Goal: Find specific page/section: Find specific page/section

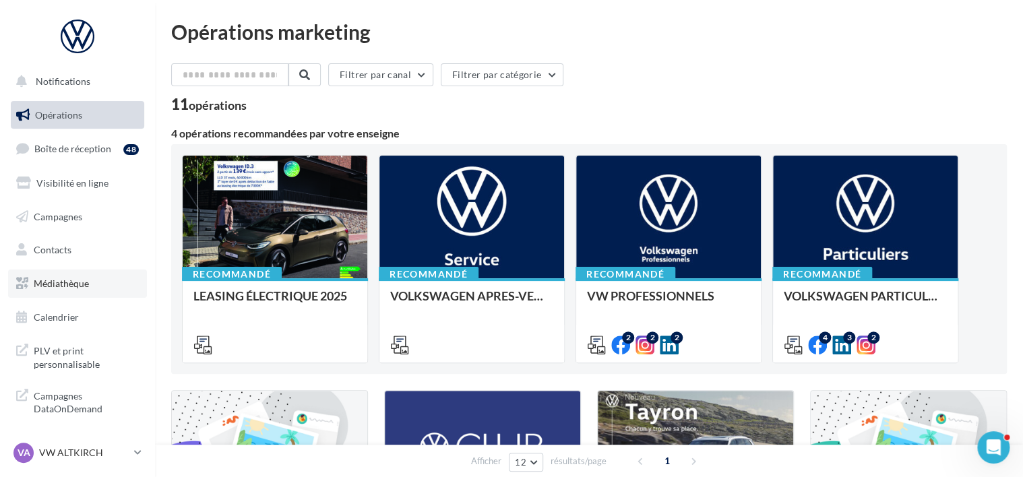
click at [56, 281] on span "Médiathèque" at bounding box center [61, 283] width 55 height 11
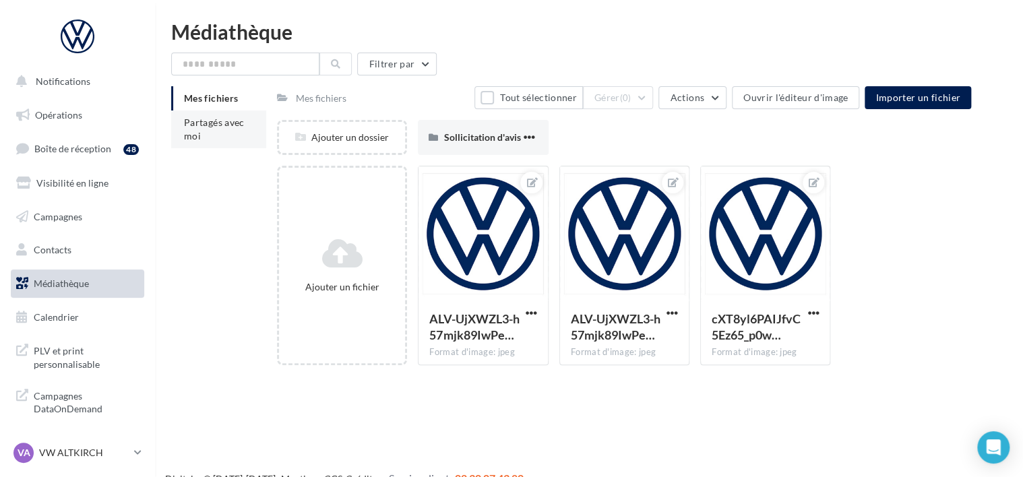
click at [219, 124] on span "Partagés avec moi" at bounding box center [214, 129] width 61 height 25
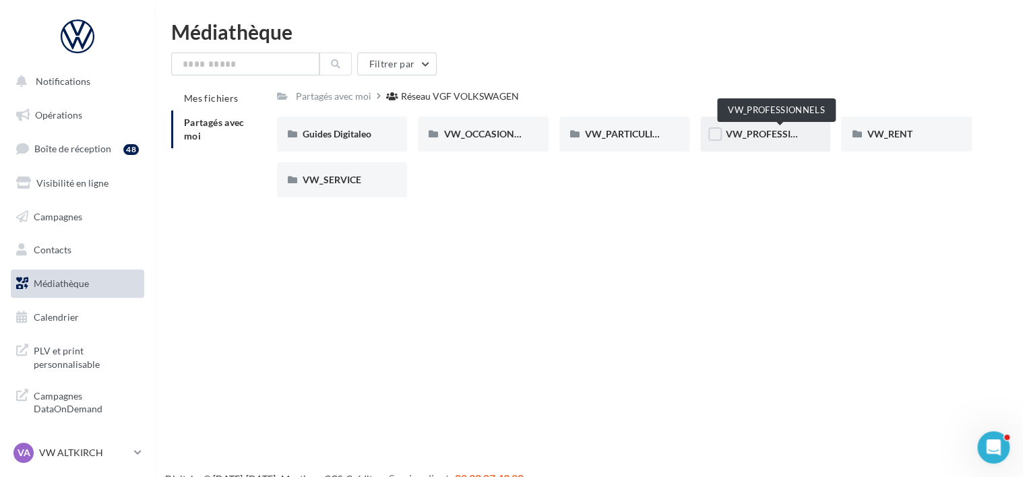
click at [763, 137] on span "VW_PROFESSIONNELS" at bounding box center [777, 133] width 102 height 11
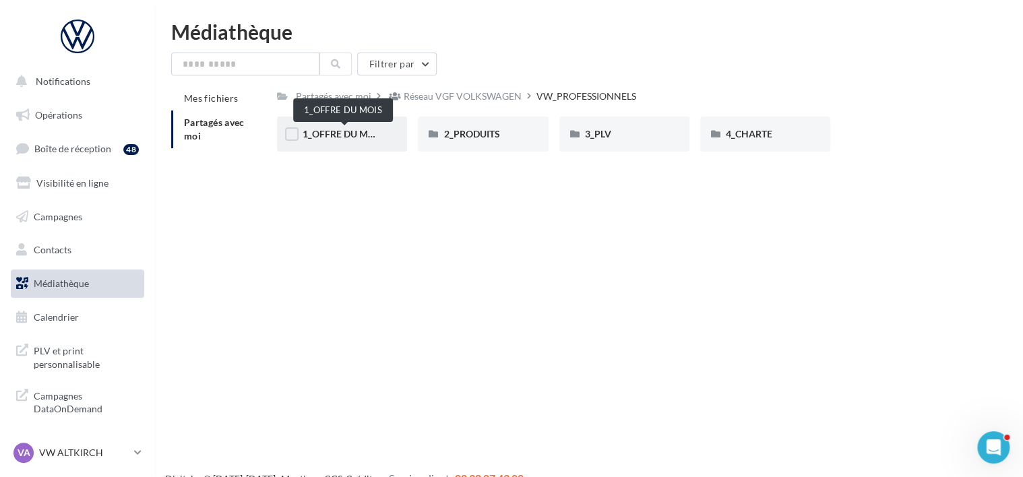
click at [329, 129] on span "1_OFFRE DU MOIS" at bounding box center [343, 133] width 81 height 11
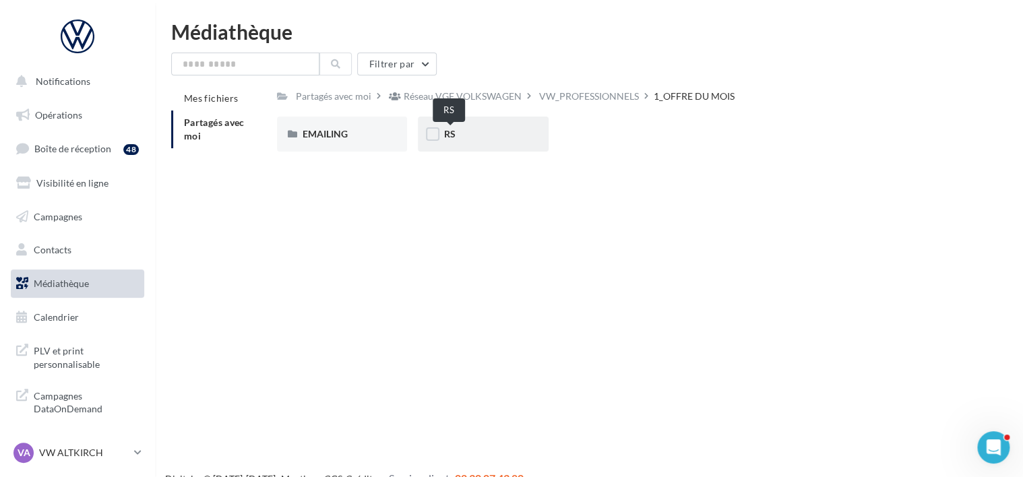
click at [453, 129] on span "RS" at bounding box center [448, 133] width 11 height 11
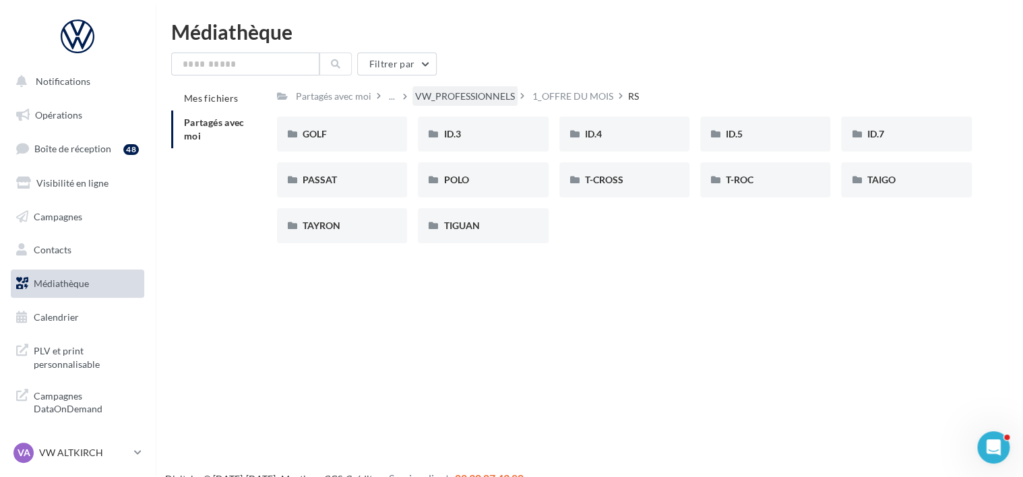
click at [485, 92] on div "VW_PROFESSIONNELS" at bounding box center [465, 96] width 100 height 13
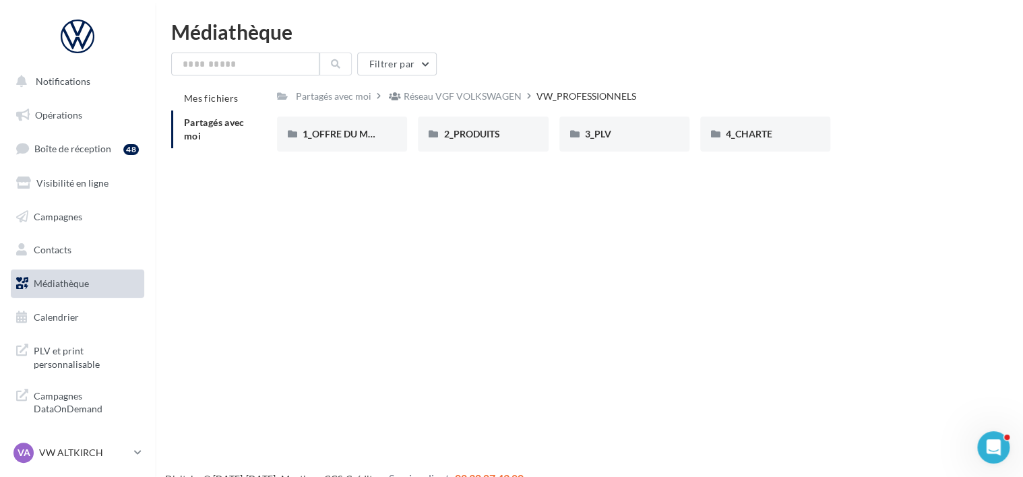
click at [57, 286] on span "Médiathèque" at bounding box center [61, 283] width 55 height 11
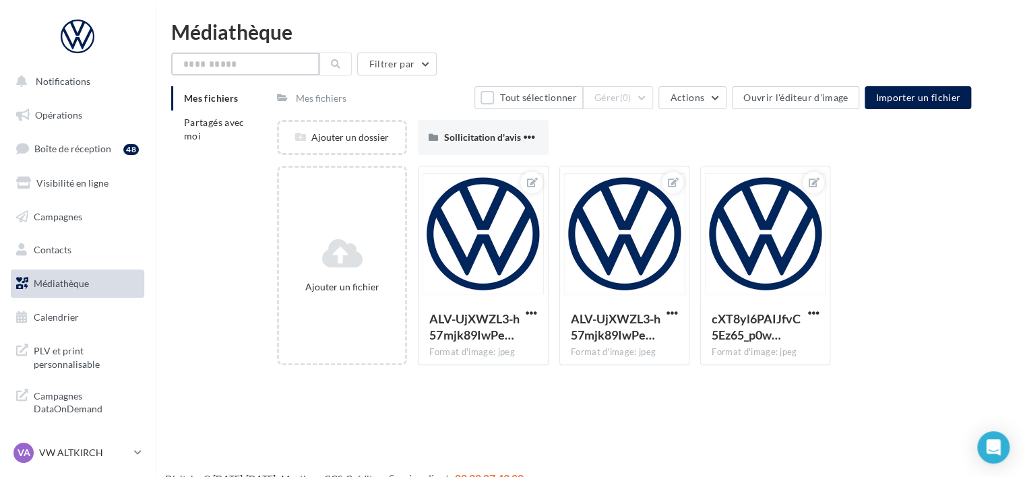
click at [210, 70] on input "text" at bounding box center [245, 64] width 148 height 23
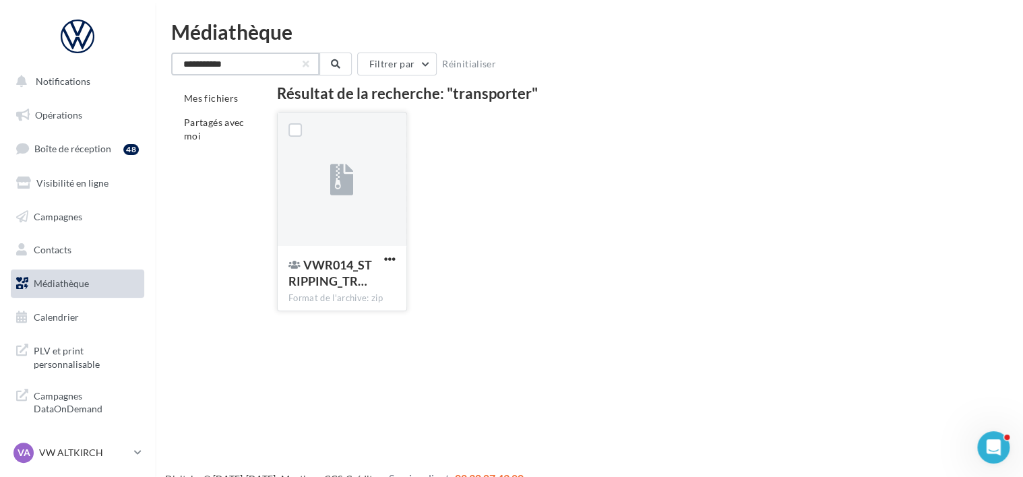
type input "**********"
click at [358, 191] on div at bounding box center [342, 180] width 129 height 135
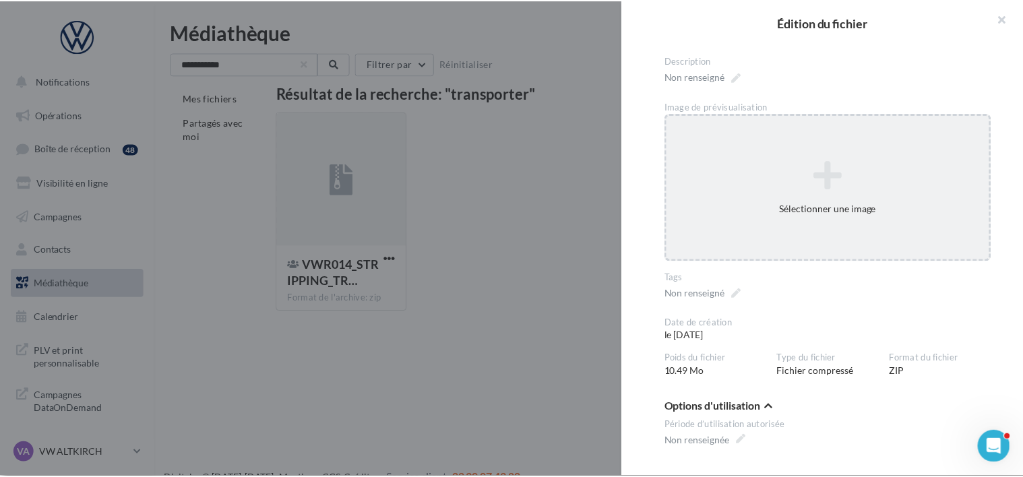
scroll to position [91, 0]
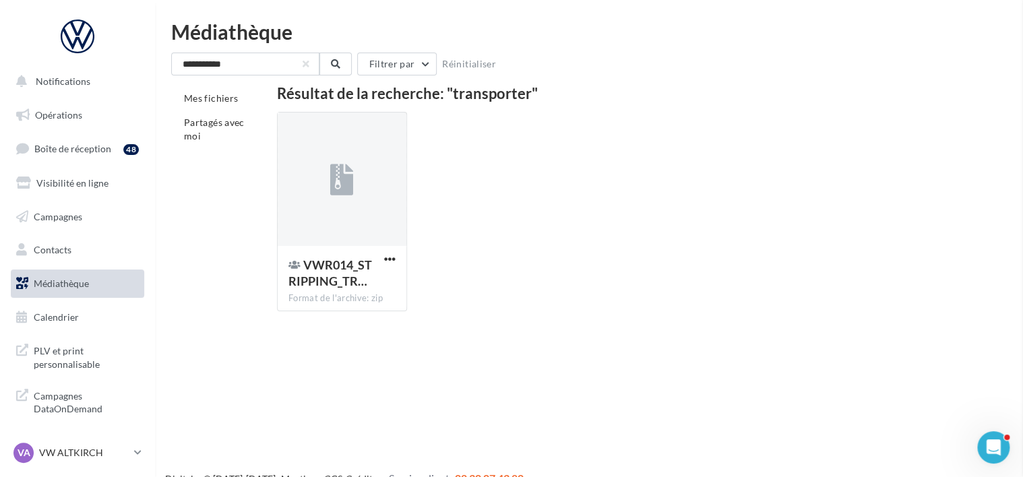
click at [26, 359] on icon at bounding box center [22, 356] width 12 height 29
